Goal: Task Accomplishment & Management: Manage account settings

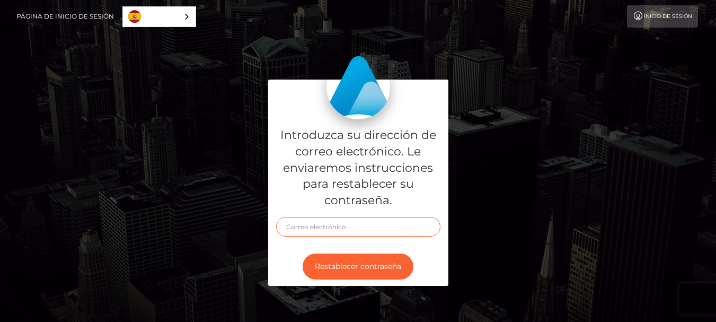
click at [412, 220] on input "text" at bounding box center [358, 227] width 164 height 20
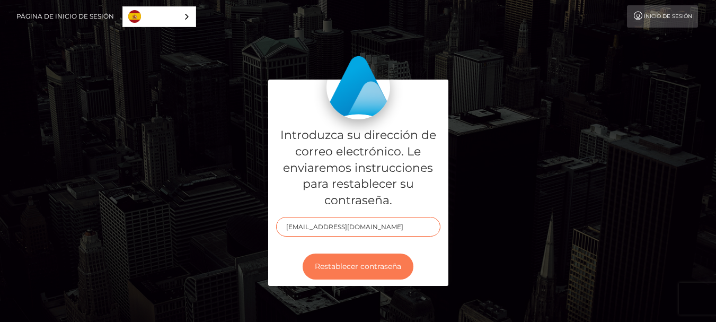
type input "[EMAIL_ADDRESS][DOMAIN_NAME]"
click at [397, 260] on button "Restablecer contraseña" at bounding box center [358, 266] width 111 height 26
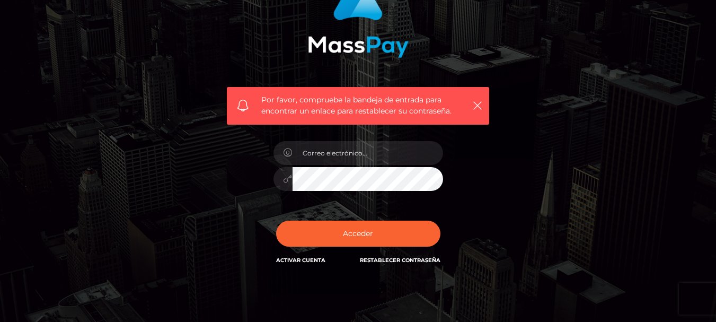
scroll to position [124, 0]
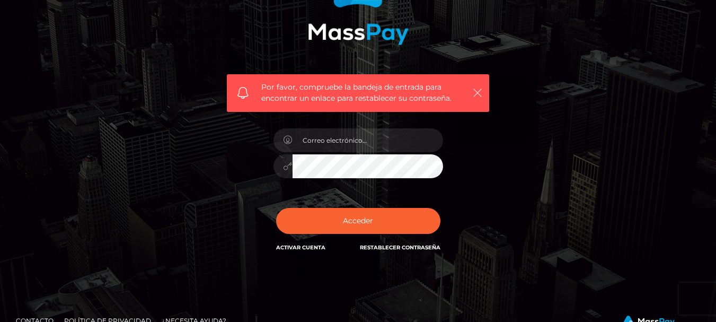
click at [483, 92] on button "button" at bounding box center [477, 92] width 13 height 13
click at [474, 92] on icon "button" at bounding box center [477, 92] width 11 height 11
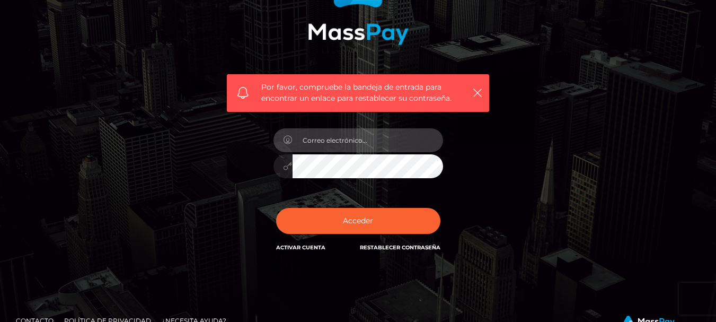
click at [361, 134] on input "email" at bounding box center [368, 140] width 151 height 24
type input "[EMAIL_ADDRESS][DOMAIN_NAME]"
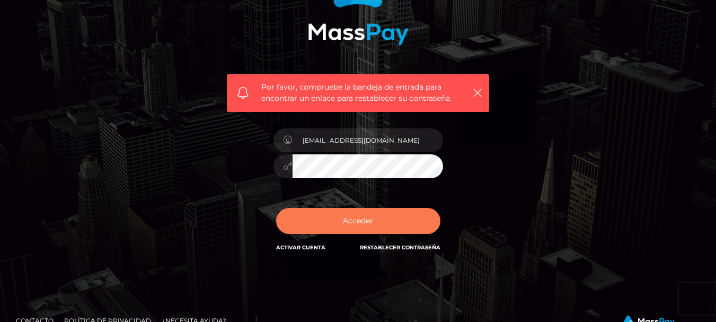
click at [358, 214] on button "Acceder" at bounding box center [358, 221] width 164 height 26
